Goal: Information Seeking & Learning: Learn about a topic

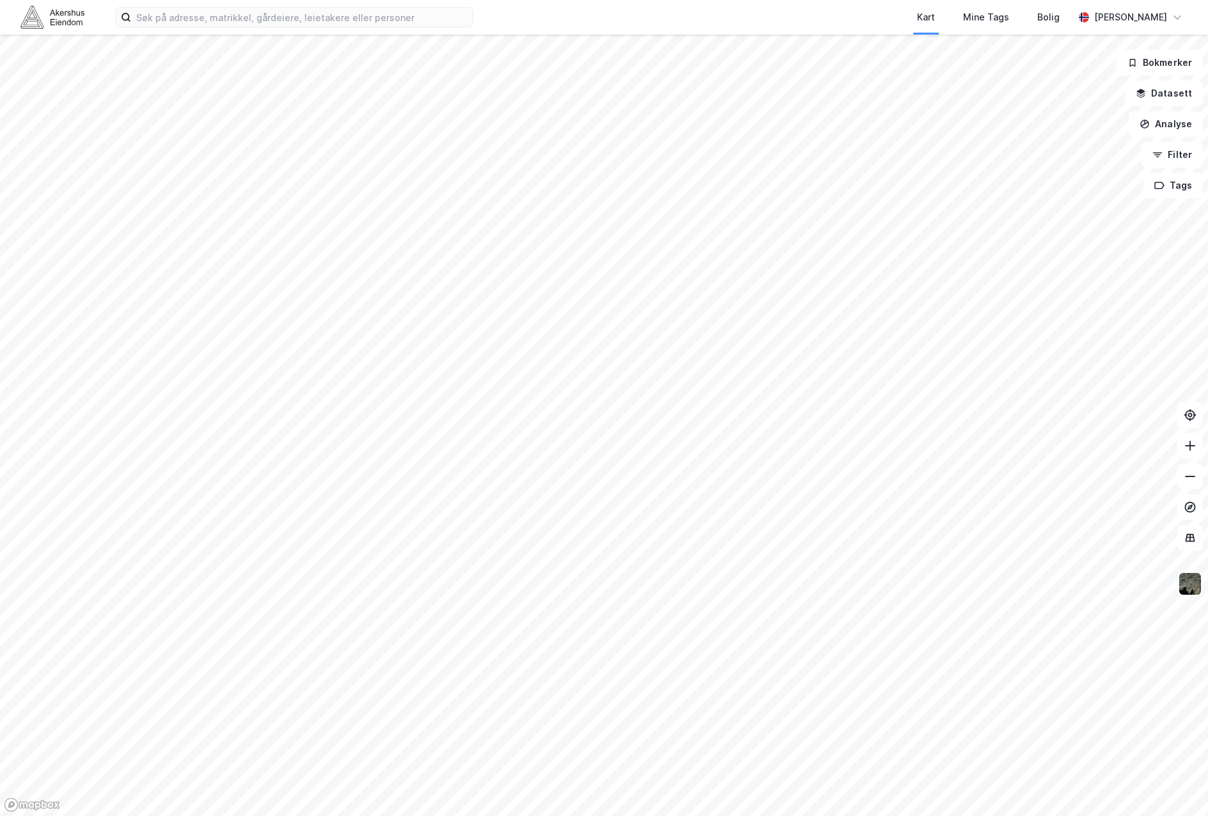
click at [1192, 588] on img at bounding box center [1190, 584] width 24 height 24
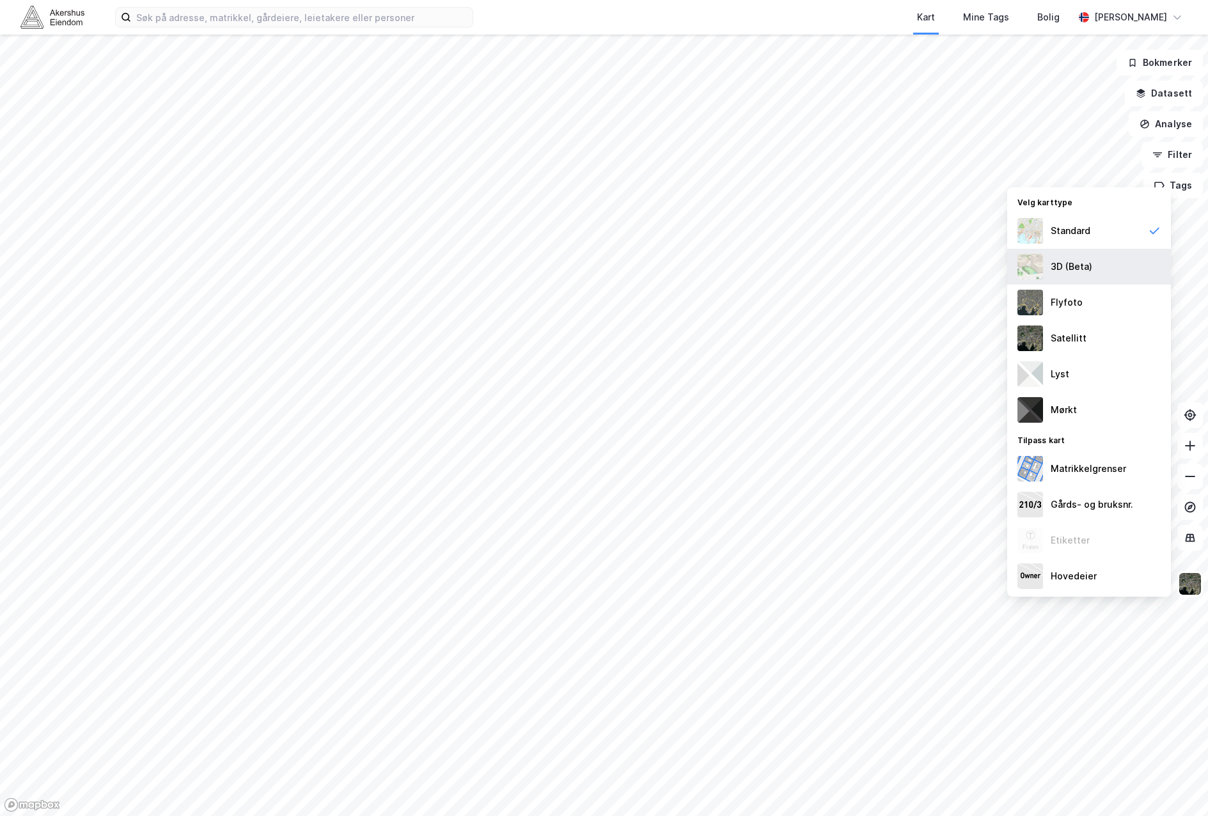
click at [1071, 274] on div "3D (Beta)" at bounding box center [1072, 266] width 42 height 15
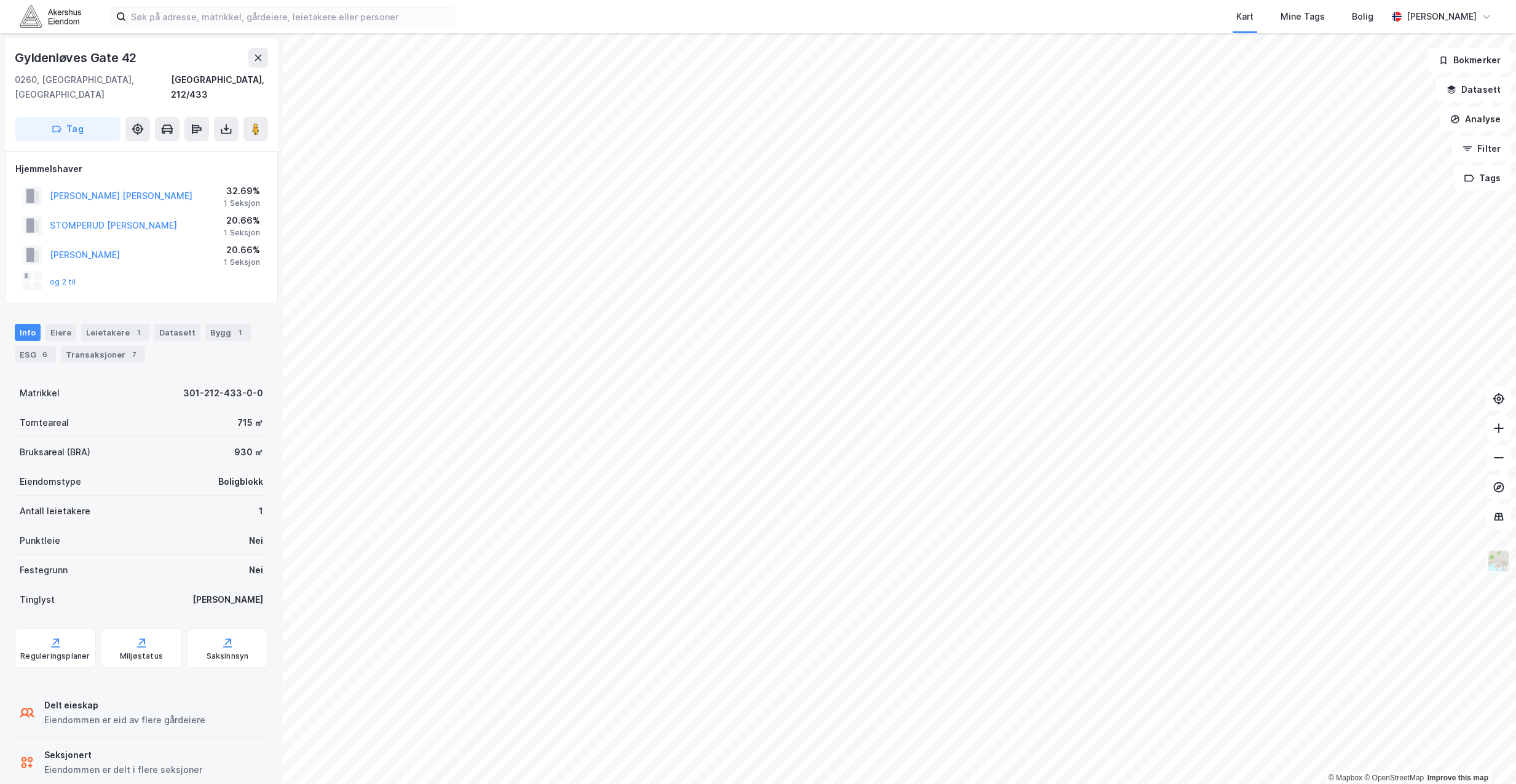
click at [1161, 569] on img at bounding box center [1499, 561] width 23 height 23
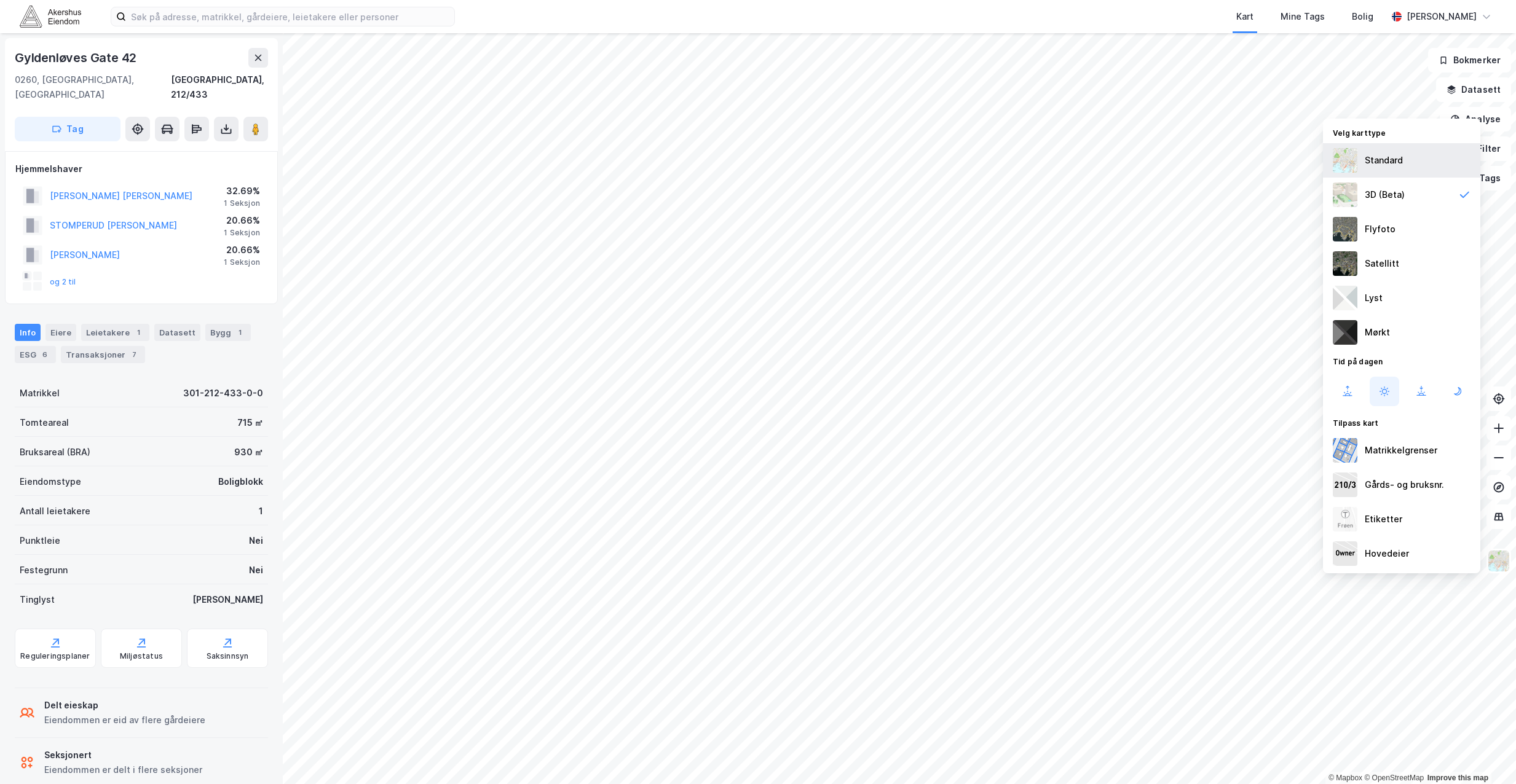
click at [1161, 149] on div "Standard" at bounding box center [1403, 160] width 158 height 35
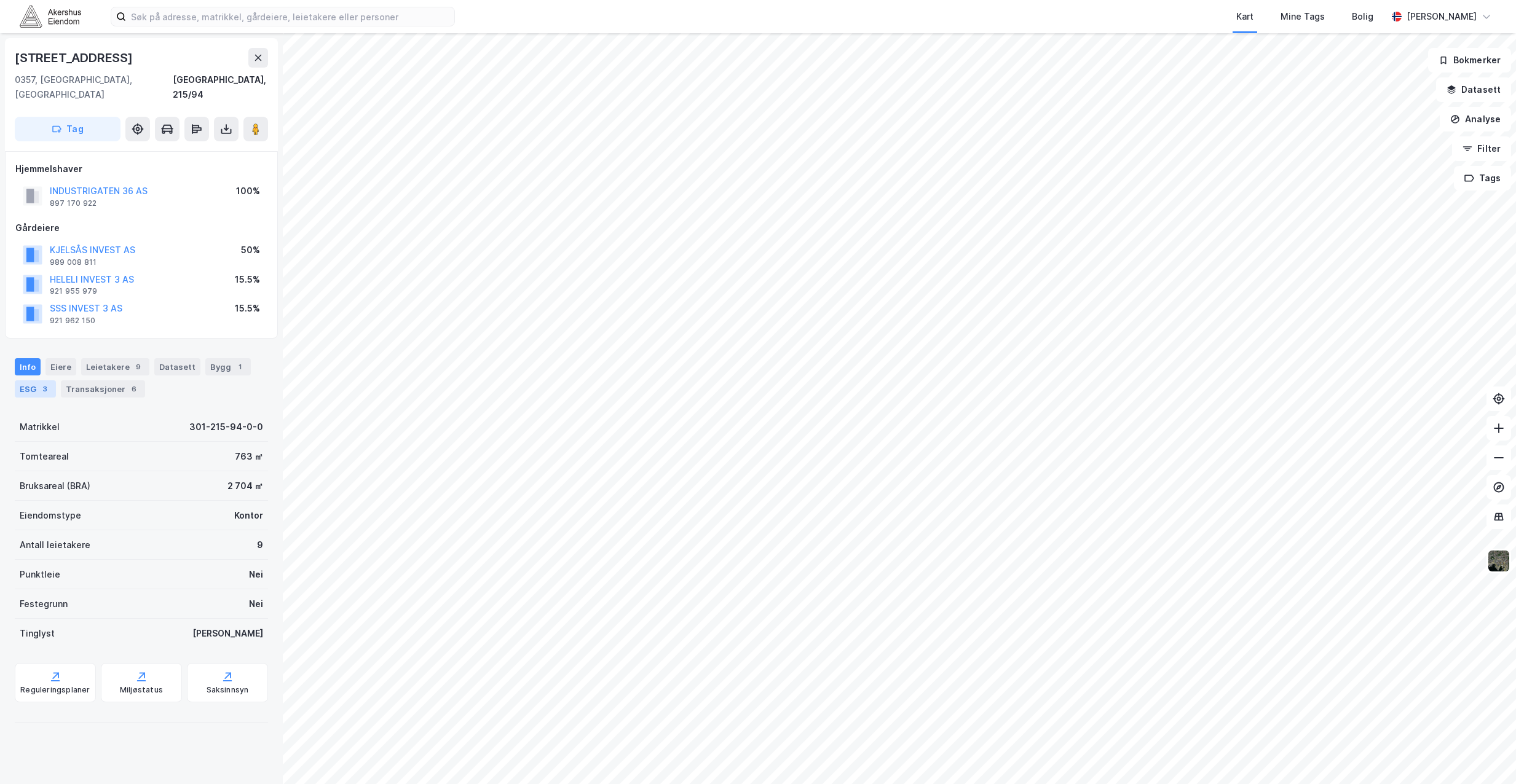
click at [30, 380] on div "ESG 3" at bounding box center [35, 389] width 41 height 17
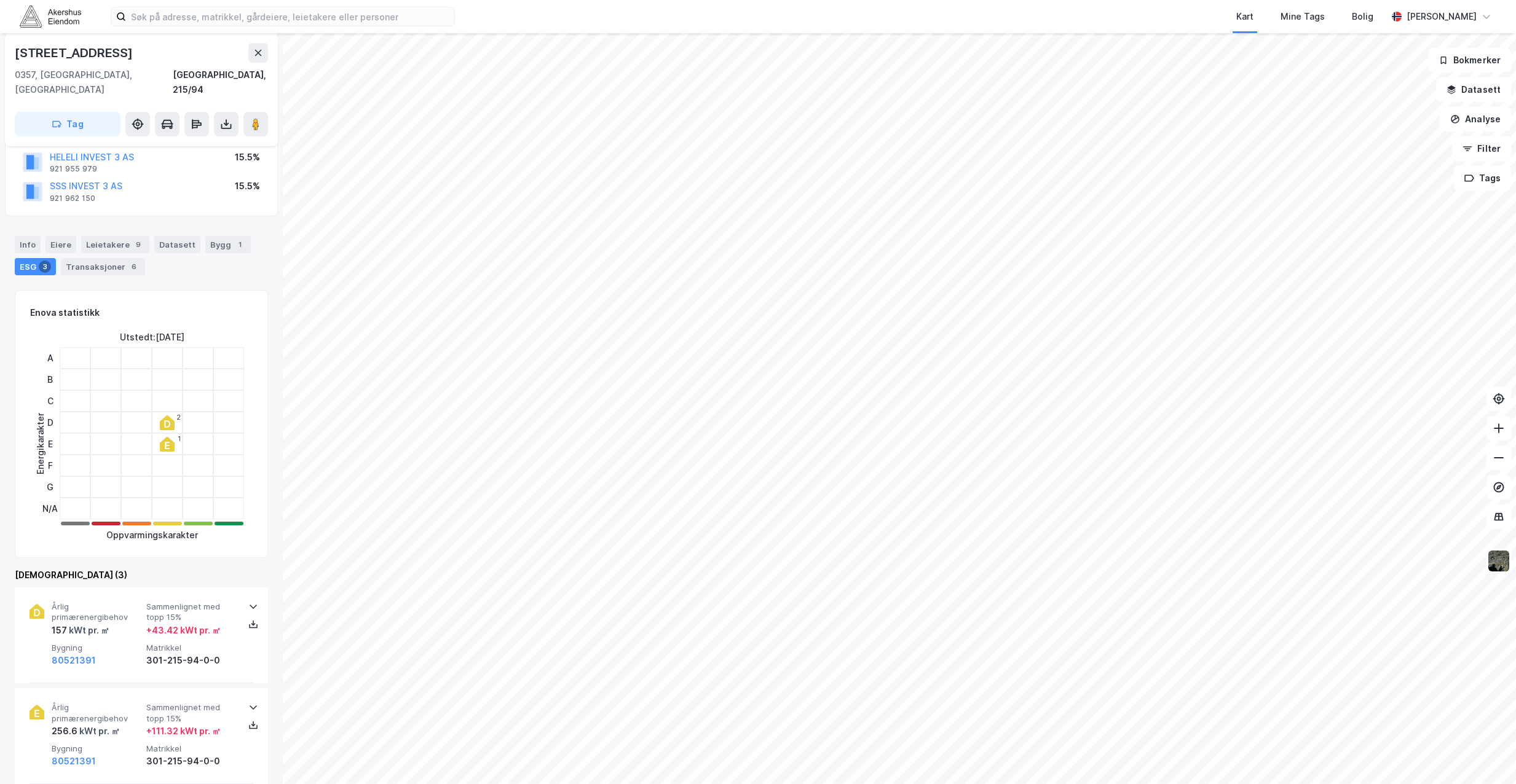
scroll to position [123, 0]
